Goal: Task Accomplishment & Management: Use online tool/utility

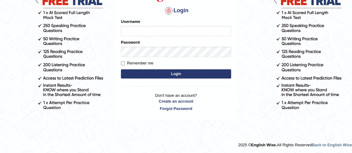
scroll to position [70, 0]
click at [181, 29] on input "Username" at bounding box center [176, 31] width 110 height 10
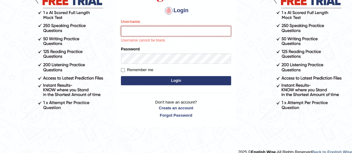
type input "masuda_parramatta"
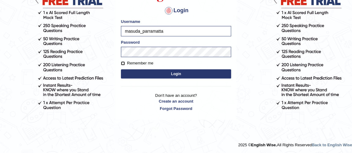
click at [124, 64] on input "Remember me" at bounding box center [123, 63] width 4 height 4
checkbox input "true"
click at [169, 73] on button "Login" at bounding box center [176, 73] width 110 height 9
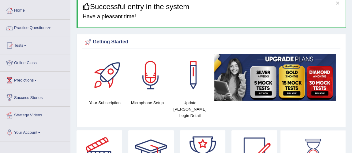
scroll to position [55, 0]
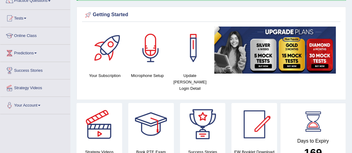
click at [21, 33] on link "Online Class" at bounding box center [35, 34] width 70 height 15
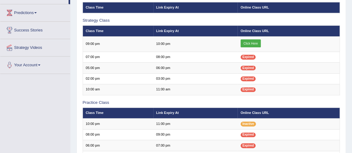
scroll to position [83, 0]
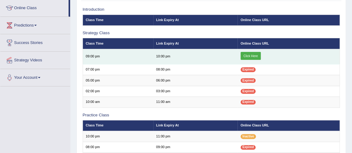
click at [248, 54] on link "Click Here" at bounding box center [250, 56] width 20 height 8
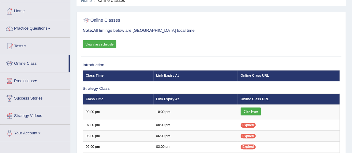
scroll to position [55, 0]
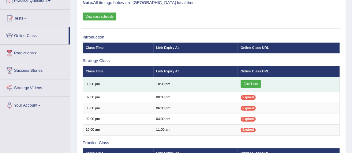
click at [249, 82] on link "Click Here" at bounding box center [250, 84] width 20 height 8
